Goal: Information Seeking & Learning: Learn about a topic

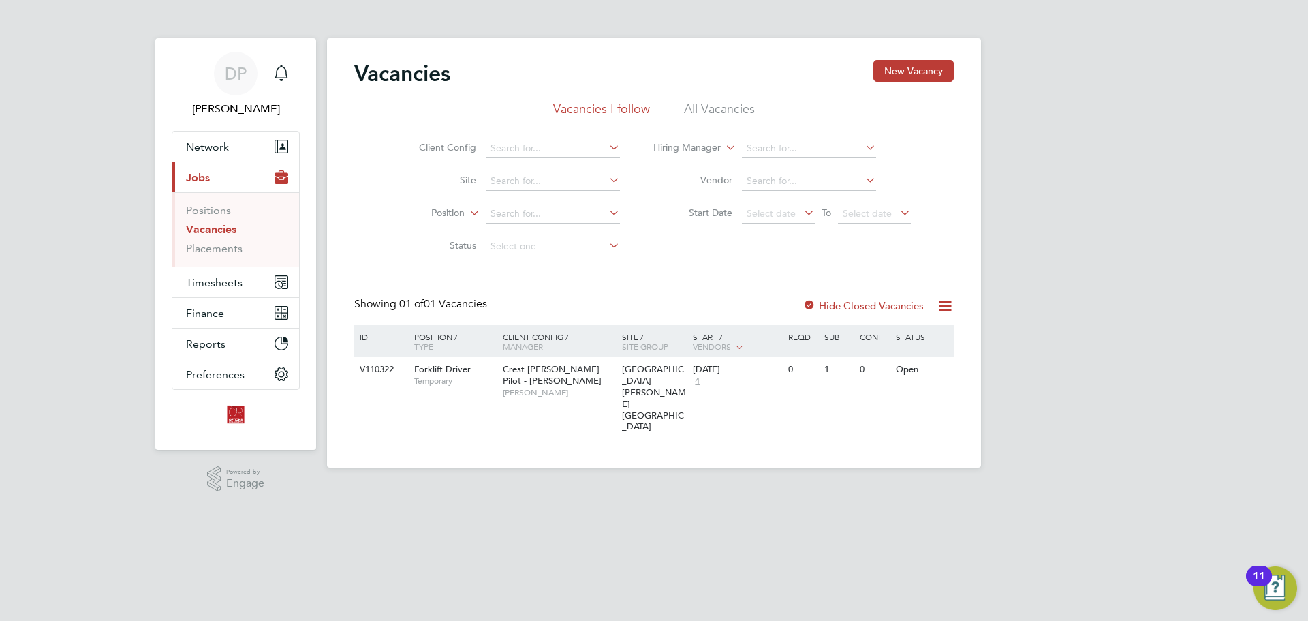
click at [221, 229] on link "Vacancies" at bounding box center [211, 229] width 50 height 13
click at [718, 108] on li "All Vacancies" at bounding box center [719, 113] width 71 height 25
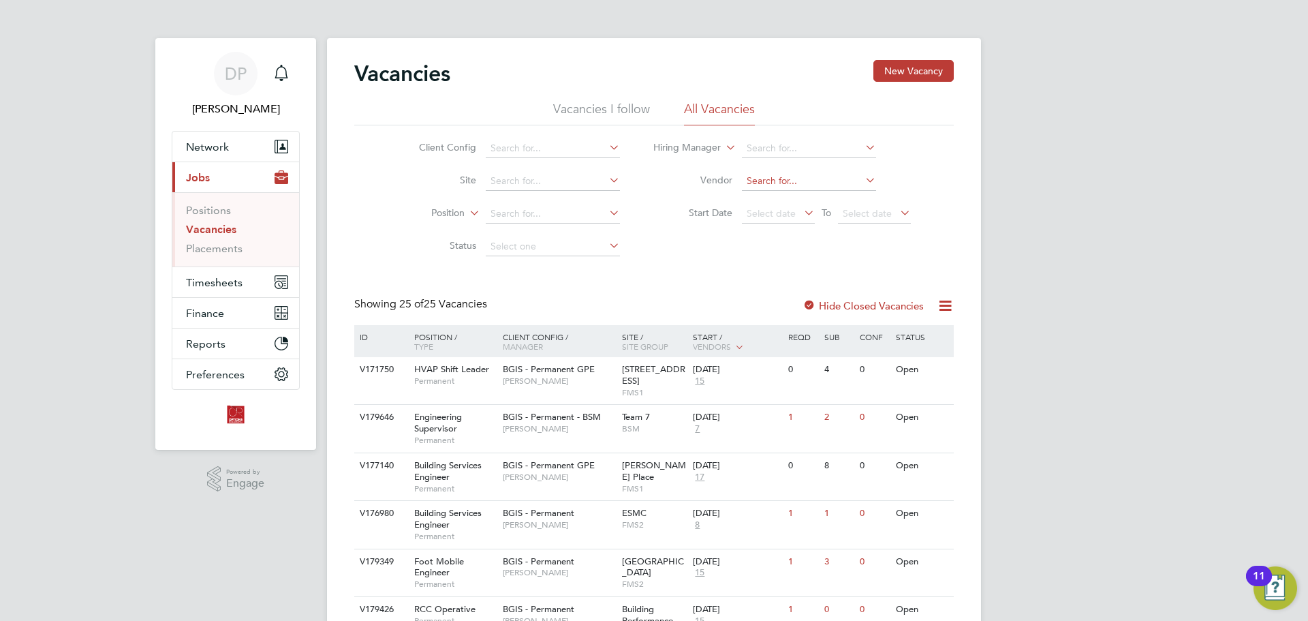
click at [765, 175] on input at bounding box center [809, 181] width 134 height 19
click at [863, 180] on icon at bounding box center [863, 179] width 0 height 19
click at [863, 179] on icon at bounding box center [863, 179] width 0 height 19
click at [607, 210] on icon at bounding box center [607, 212] width 0 height 19
type input "operation"
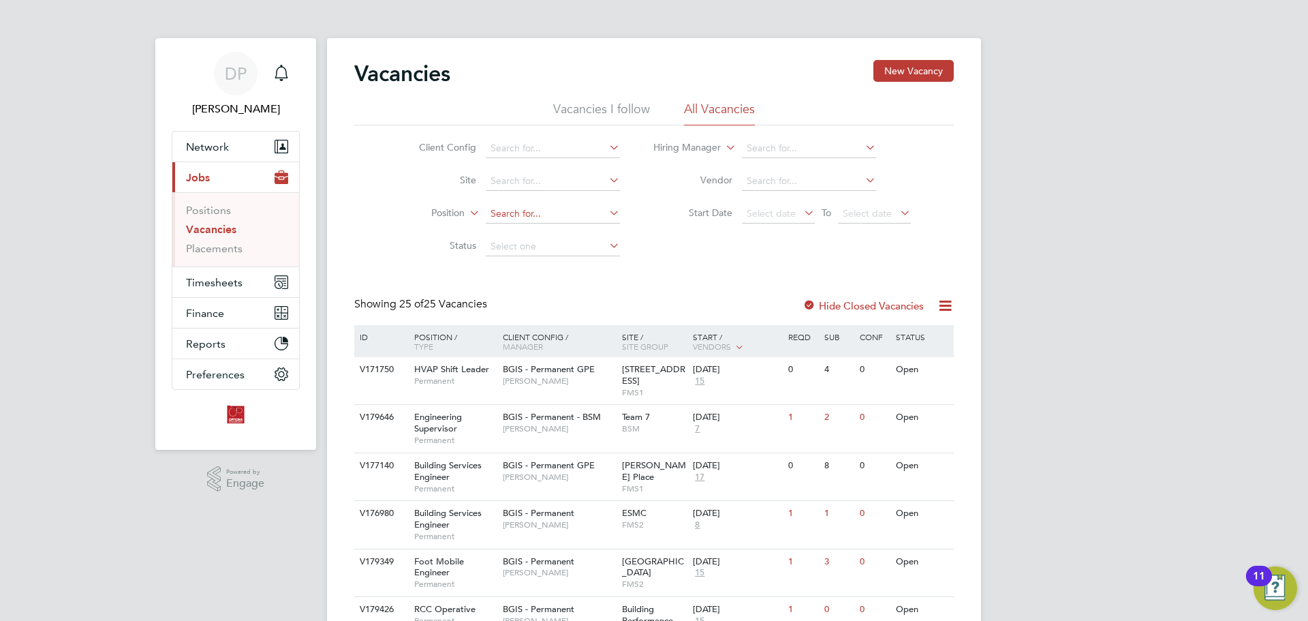
click at [515, 214] on input at bounding box center [553, 213] width 134 height 19
click at [607, 148] on icon at bounding box center [607, 147] width 0 height 19
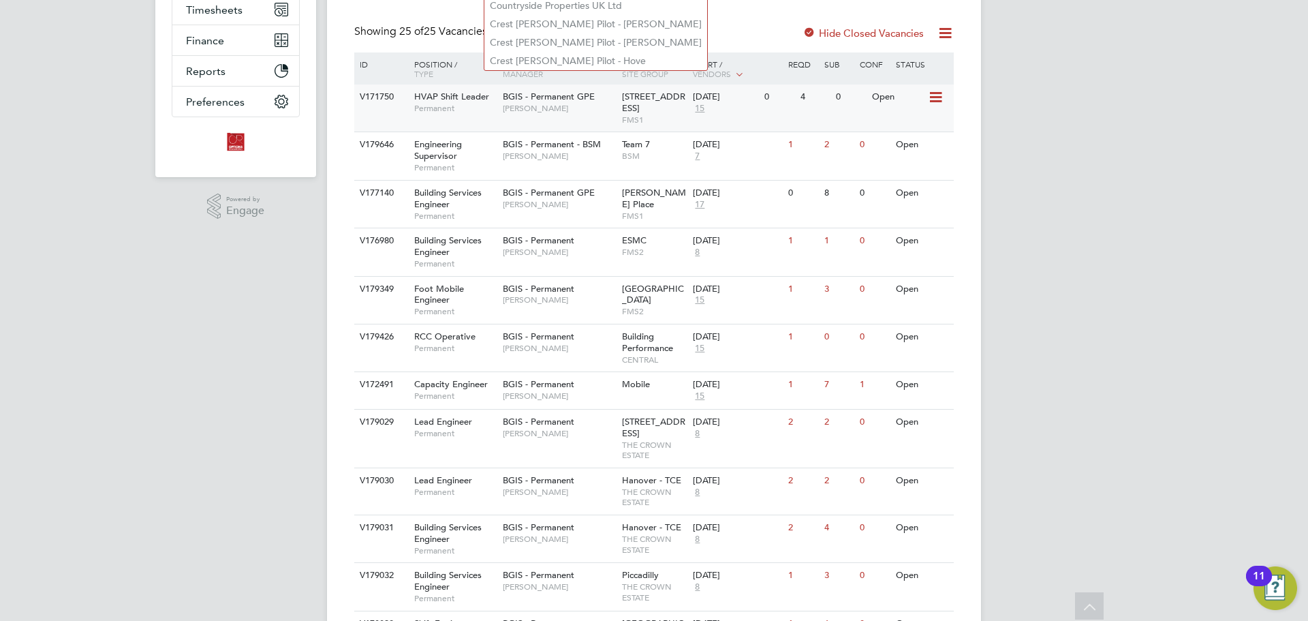
scroll to position [68, 0]
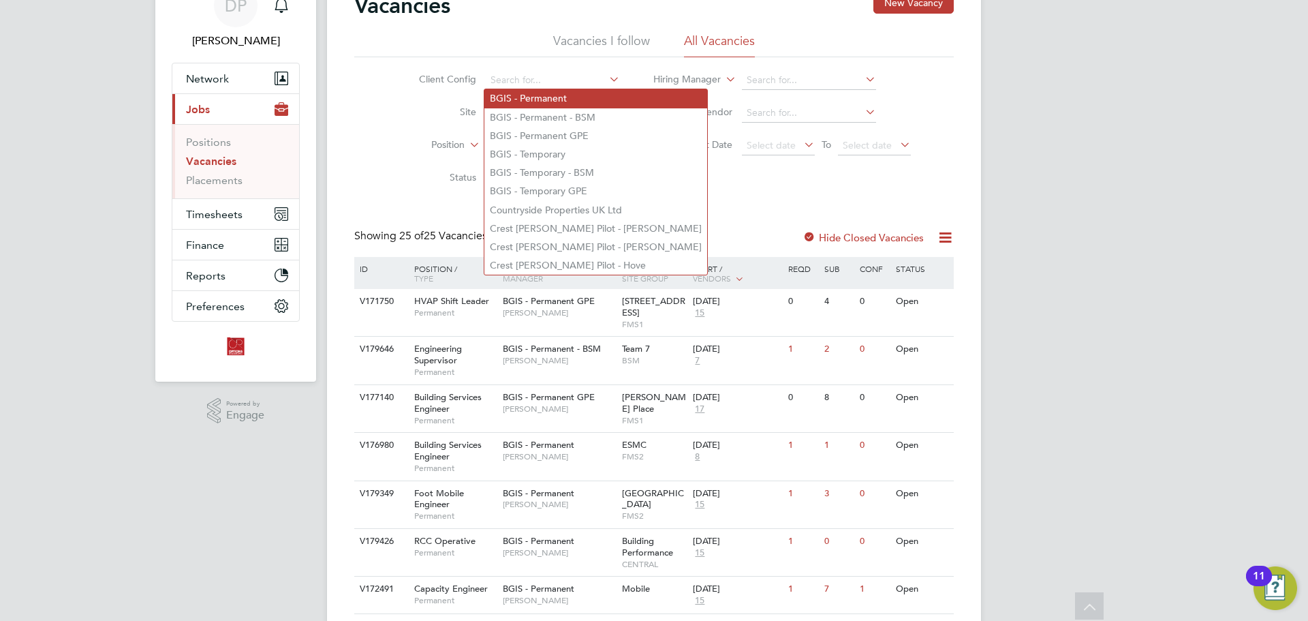
click at [599, 99] on li "BGIS - Permanent" at bounding box center [596, 98] width 223 height 18
type input "BGIS - Permanent"
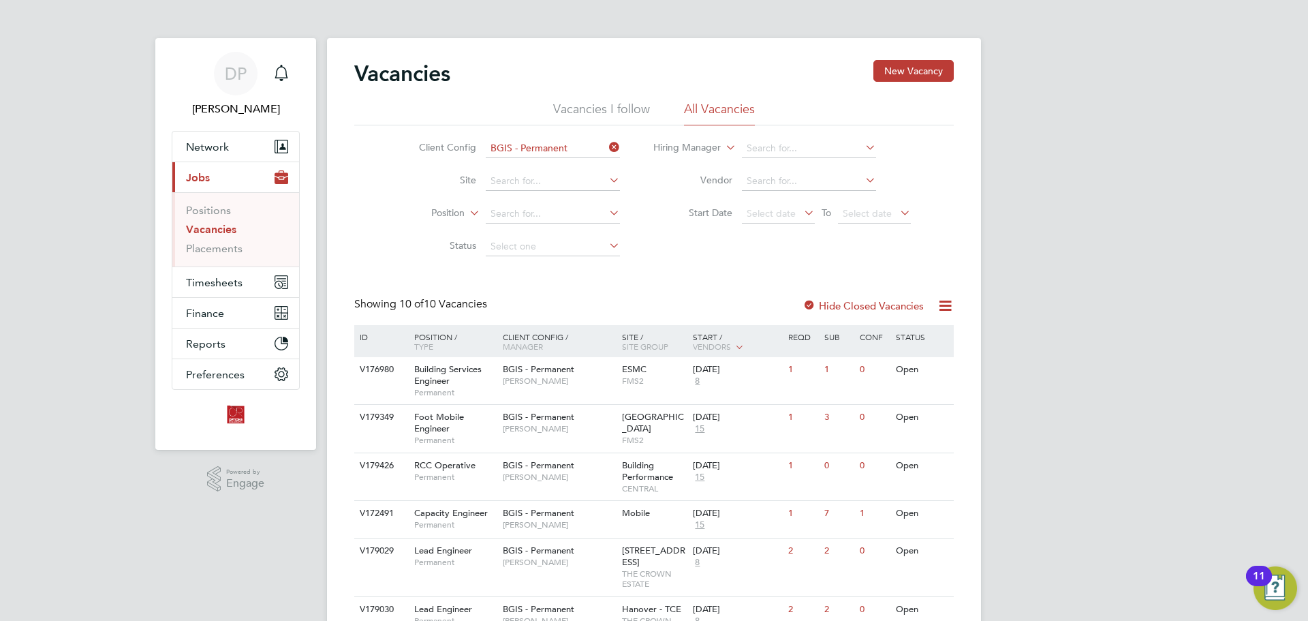
click at [607, 145] on icon at bounding box center [607, 147] width 0 height 19
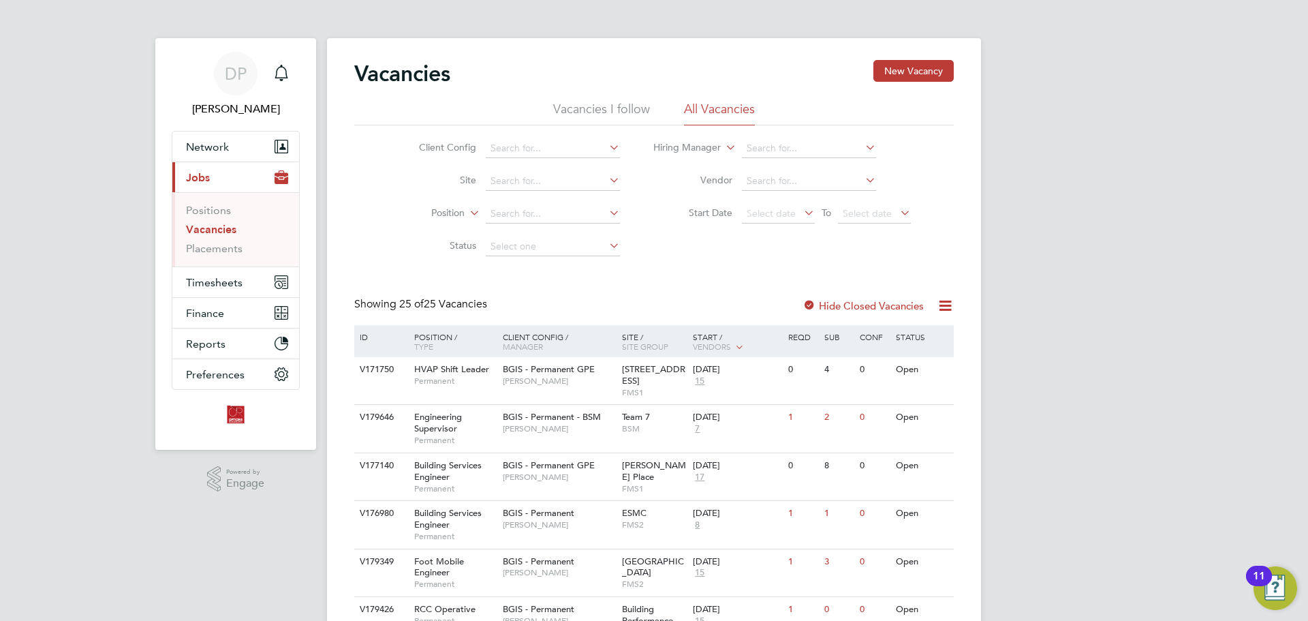
click at [863, 176] on icon at bounding box center [863, 179] width 0 height 19
click at [808, 180] on input at bounding box center [809, 181] width 134 height 19
type input "vistry"
click at [897, 302] on label "Hide Closed Vacancies" at bounding box center [863, 305] width 121 height 13
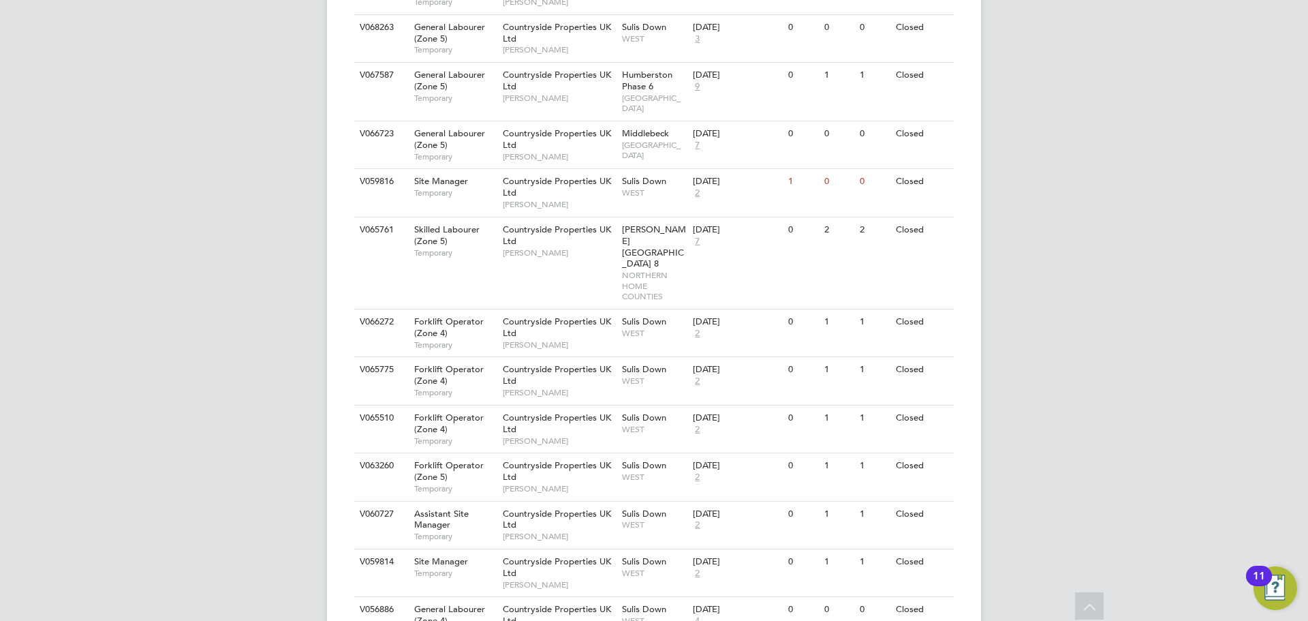
scroll to position [1370, 0]
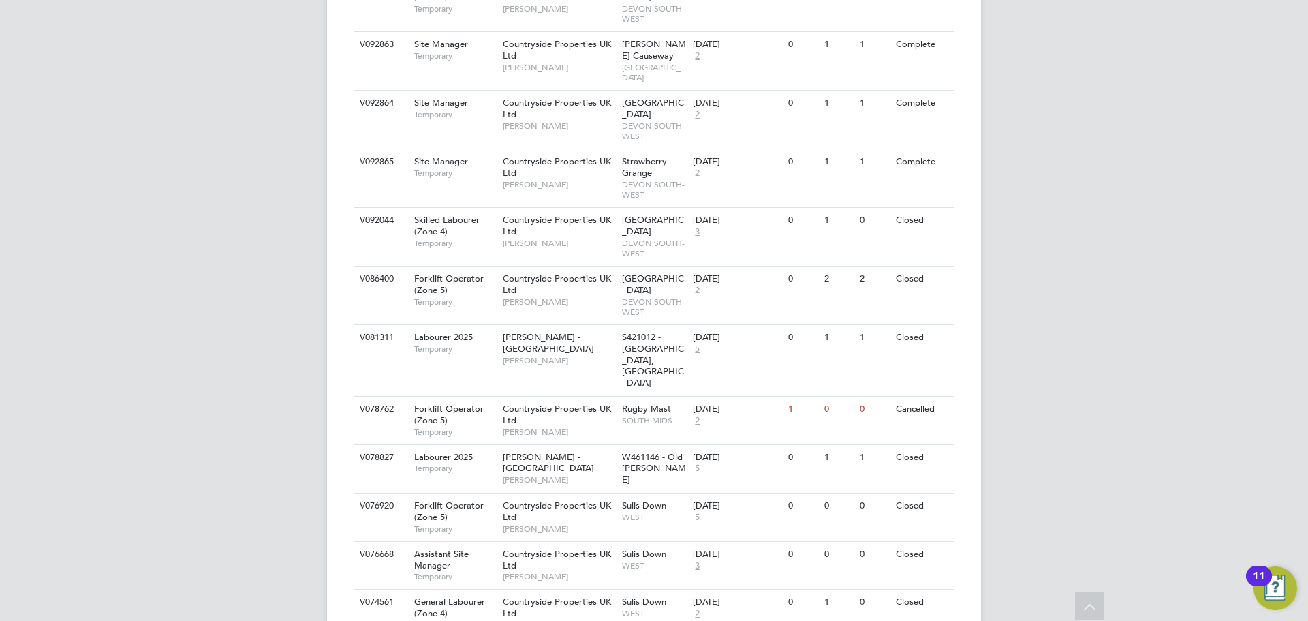
scroll to position [2864, 0]
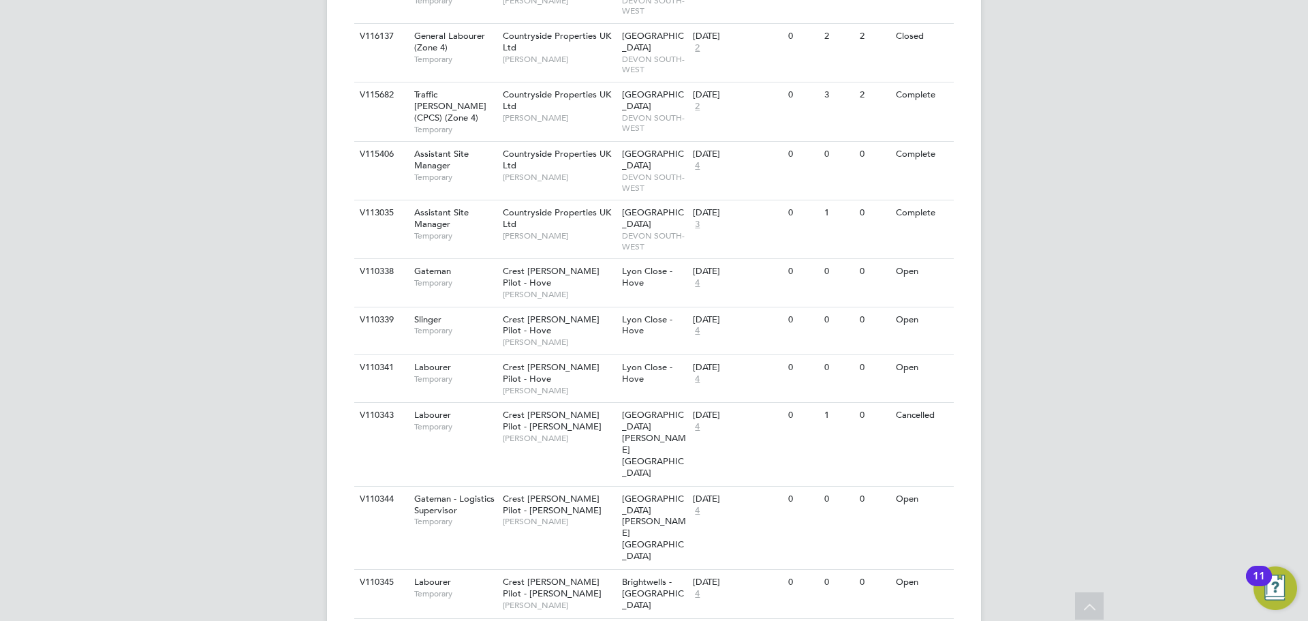
scroll to position [4347, 0]
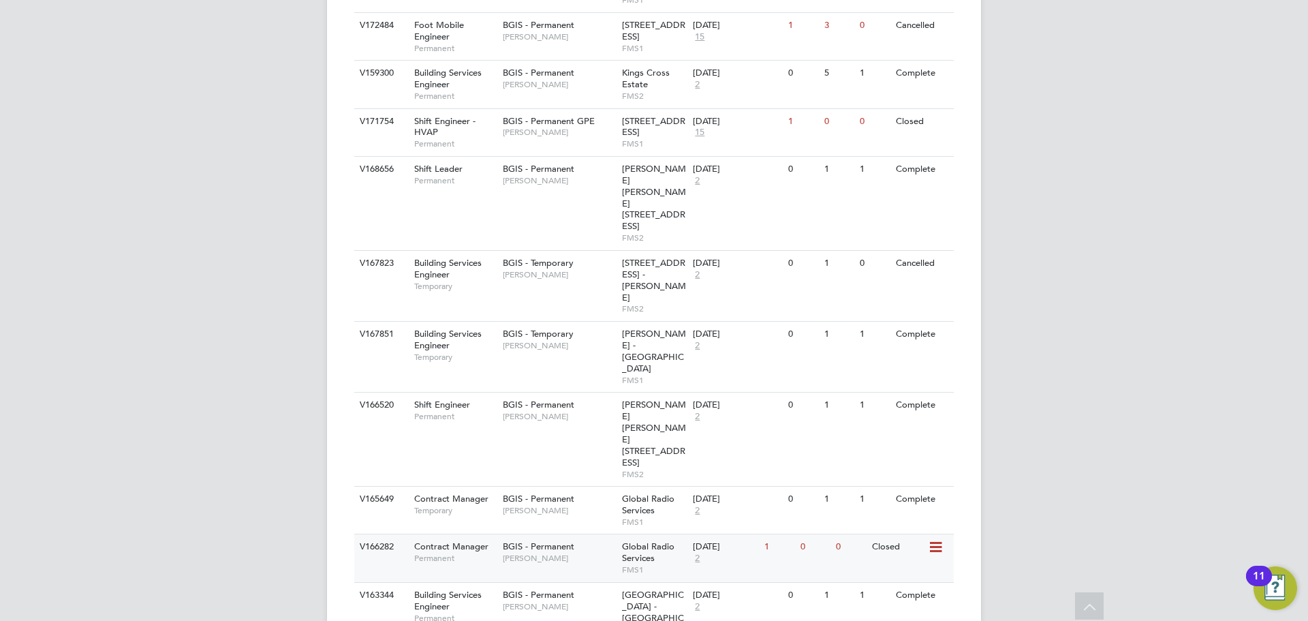
scroll to position [5887, 0]
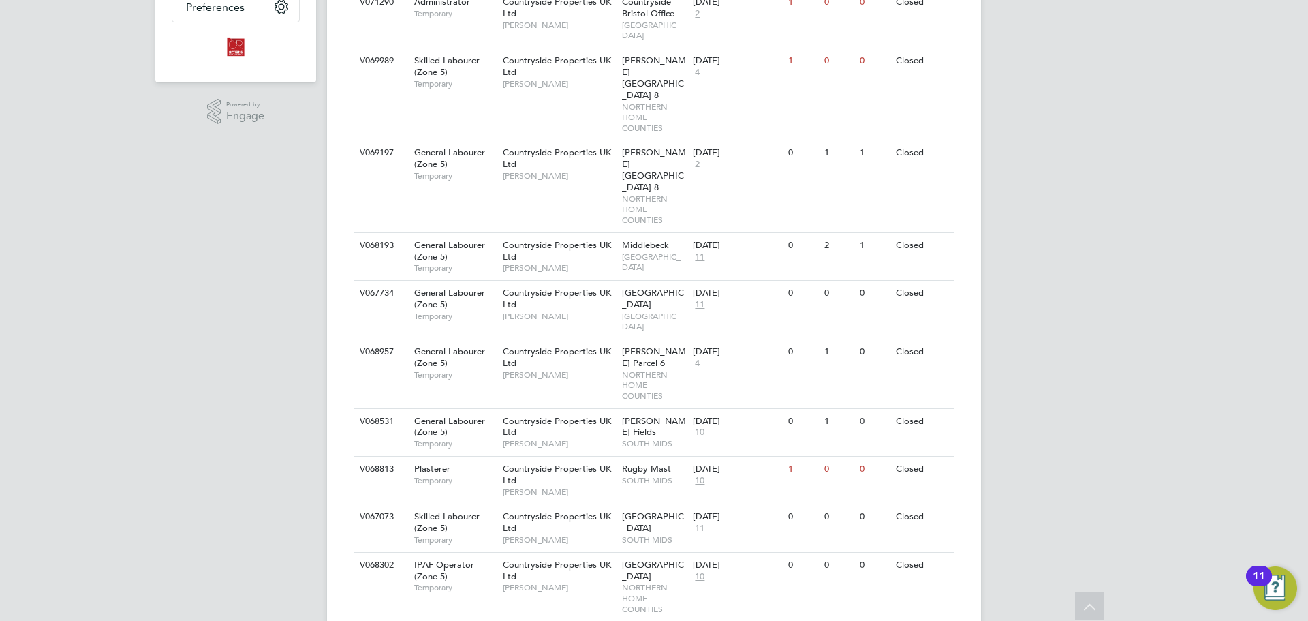
scroll to position [0, 0]
